Goal: Task Accomplishment & Management: Manage account settings

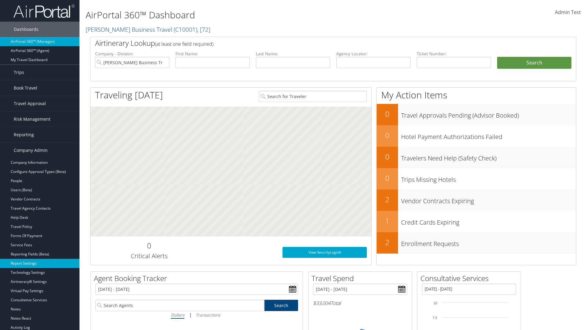
click at [40, 264] on link "Report Settings" at bounding box center [39, 263] width 79 height 9
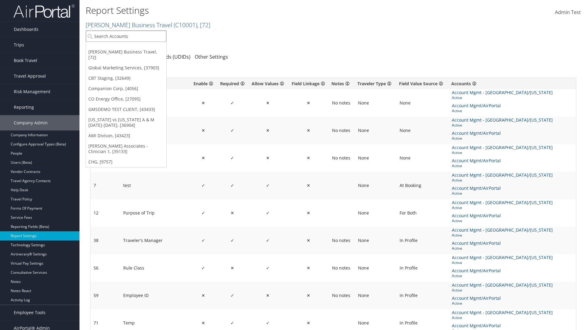
click at [126, 36] on input "search" at bounding box center [126, 36] width 80 height 11
type input "CBTSTG"
click at [126, 47] on div "CBT Staging (CBTSTG), [32649]" at bounding box center [126, 48] width 87 height 6
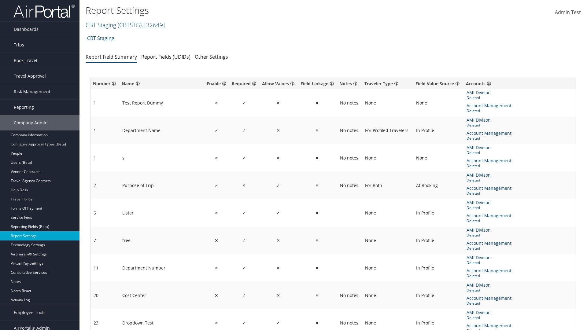
click at [478, 93] on span "AMI Divison" at bounding box center [478, 92] width 25 height 7
